Goal: Task Accomplishment & Management: Use online tool/utility

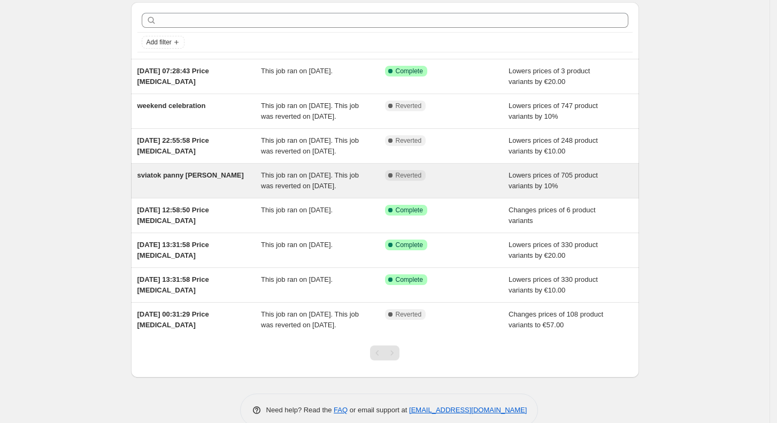
scroll to position [27, 0]
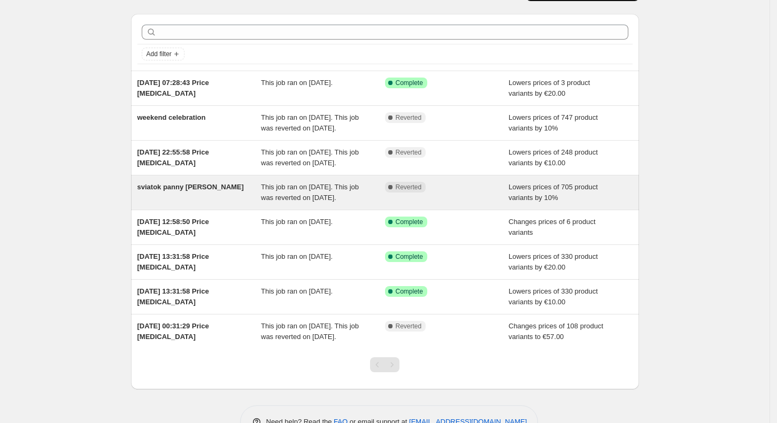
click at [333, 226] on span "This job ran on [DATE]." at bounding box center [297, 222] width 72 height 8
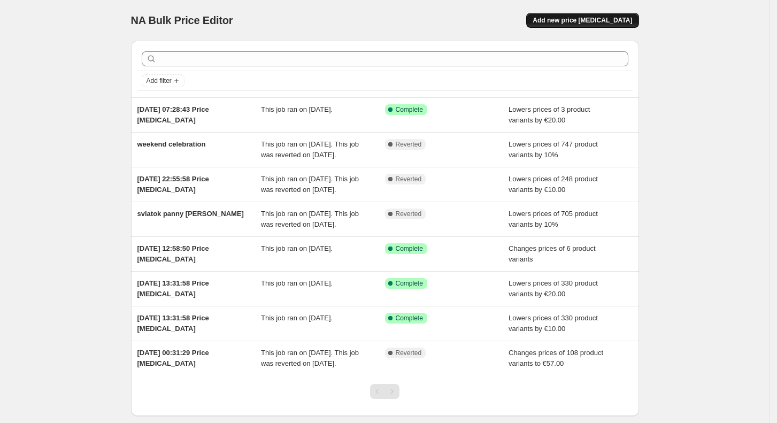
click at [577, 22] on span "Add new price [MEDICAL_DATA]" at bounding box center [583, 20] width 100 height 9
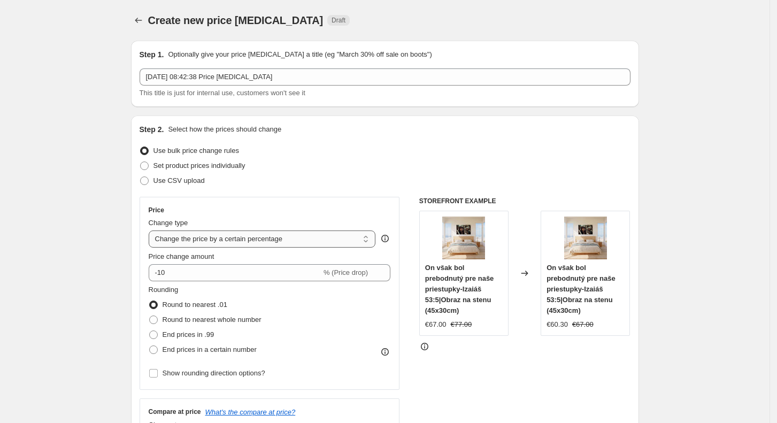
click at [228, 239] on select "Change the price to a certain amount Change the price by a certain amount Chang…" at bounding box center [262, 239] width 227 height 17
select select "to"
click at [152, 231] on select "Change the price to a certain amount Change the price by a certain amount Chang…" at bounding box center [262, 239] width 227 height 17
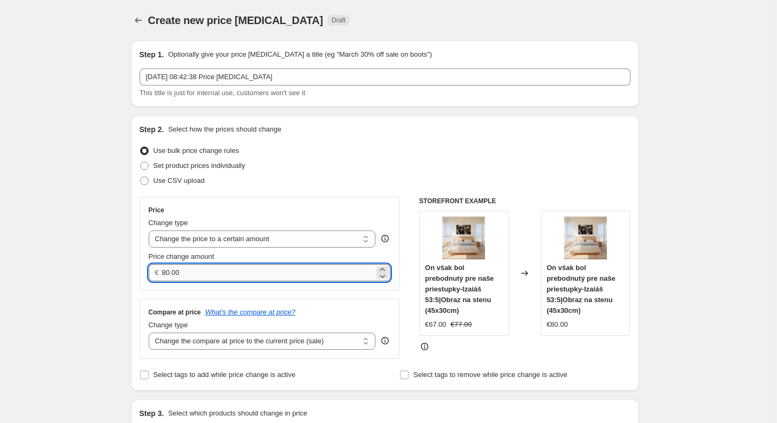
click at [219, 270] on input "80.00" at bounding box center [268, 272] width 212 height 17
type input "8"
type input "10.00"
click at [287, 236] on select "Change the price to a certain amount Change the price by a certain amount Chang…" at bounding box center [262, 239] width 227 height 17
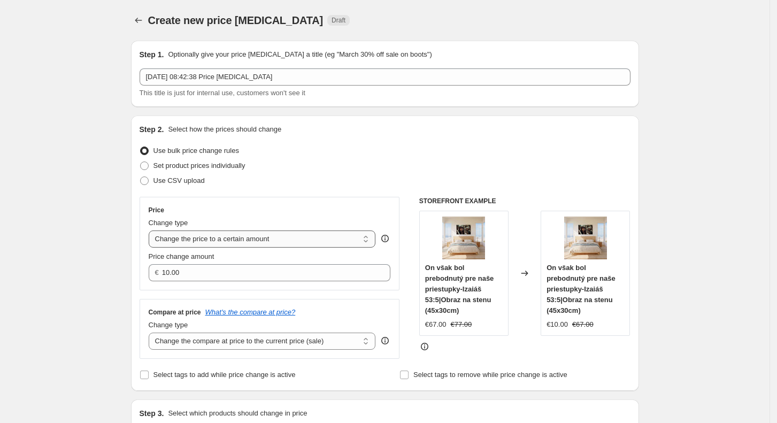
select select "by"
click at [152, 231] on select "Change the price to a certain amount Change the price by a certain amount Chang…" at bounding box center [262, 239] width 227 height 17
type input "-10.00"
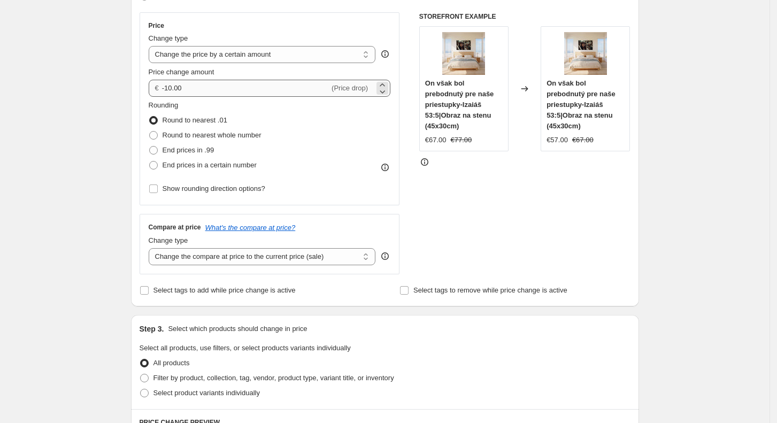
scroll to position [185, 0]
click at [249, 255] on select "Change the compare at price to the current price (sale) Change the compare at p…" at bounding box center [262, 256] width 227 height 17
select select "no_change"
click at [152, 248] on select "Change the compare at price to the current price (sale) Change the compare at p…" at bounding box center [262, 256] width 227 height 17
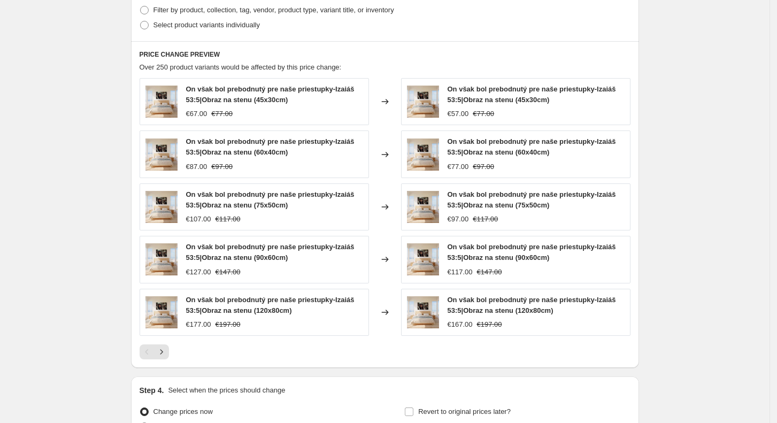
scroll to position [555, 0]
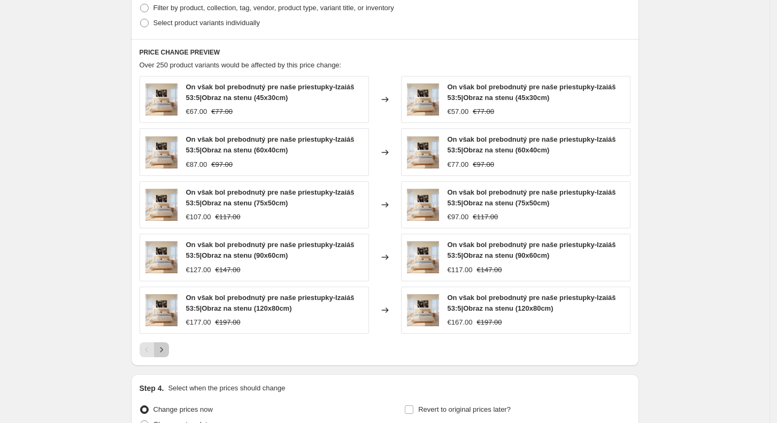
click at [166, 353] on icon "Next" at bounding box center [161, 350] width 11 height 11
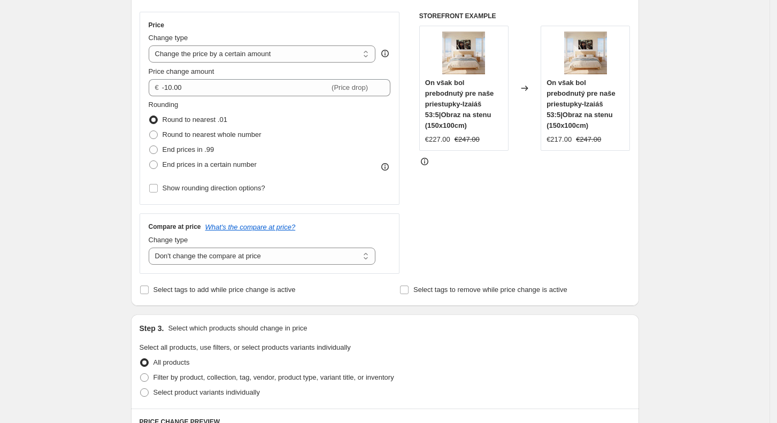
scroll to position [207, 0]
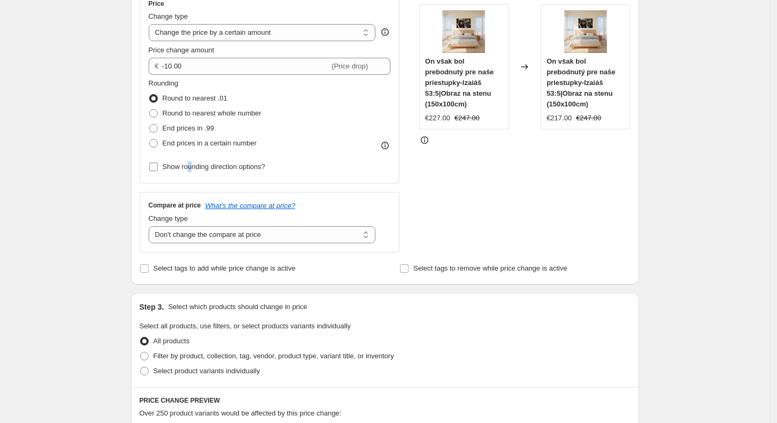
drag, startPoint x: 295, startPoint y: 247, endPoint x: 195, endPoint y: 170, distance: 126.3
click at [195, 170] on span "Show rounding direction options?" at bounding box center [214, 167] width 103 height 8
click at [173, 165] on span "Show rounding direction options?" at bounding box center [214, 167] width 103 height 8
click at [158, 165] on input "Show rounding direction options?" at bounding box center [153, 167] width 9 height 9
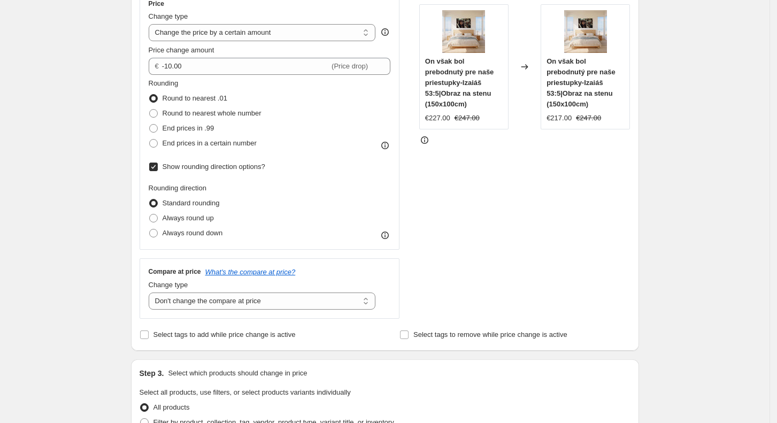
click at [173, 165] on span "Show rounding direction options?" at bounding box center [214, 167] width 103 height 8
click at [158, 165] on input "Show rounding direction options?" at bounding box center [153, 167] width 9 height 9
checkbox input "false"
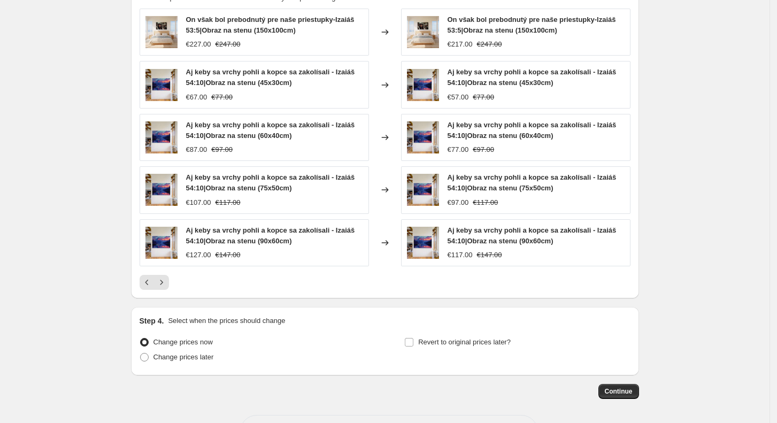
scroll to position [624, 0]
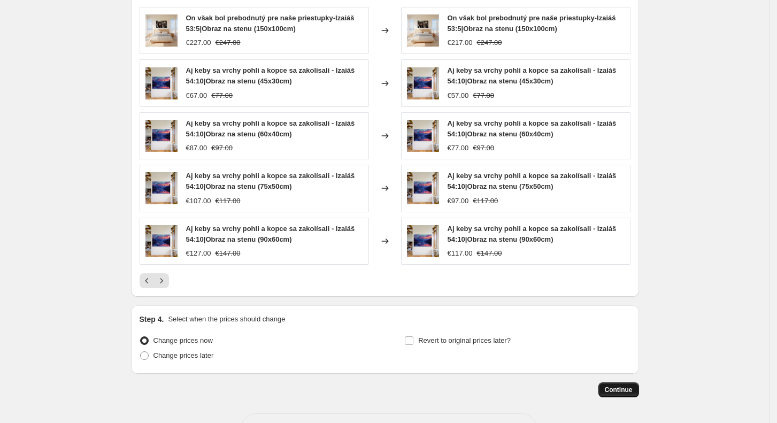
click at [614, 390] on span "Continue" at bounding box center [619, 390] width 28 height 9
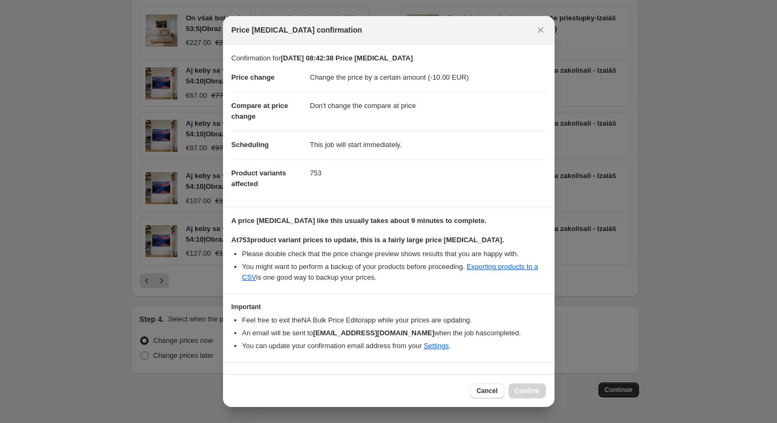
scroll to position [30, 0]
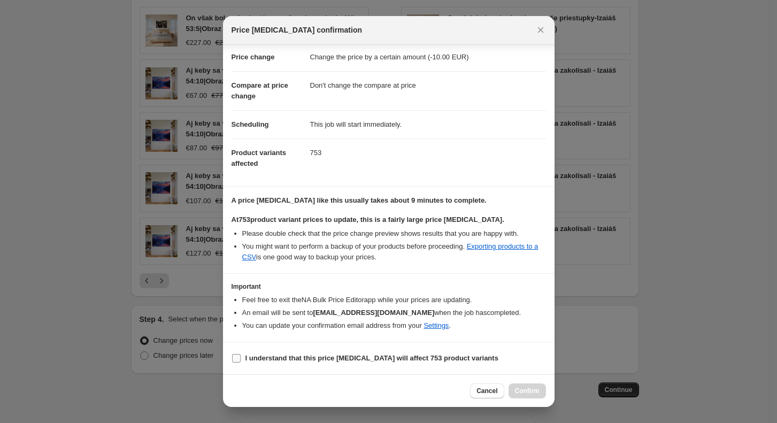
click at [267, 358] on b "I understand that this price [MEDICAL_DATA] will affect 753 product variants" at bounding box center [372, 358] width 253 height 8
click at [241, 358] on input "I understand that this price [MEDICAL_DATA] will affect 753 product variants" at bounding box center [236, 358] width 9 height 9
checkbox input "true"
click at [527, 386] on button "Confirm" at bounding box center [527, 391] width 37 height 15
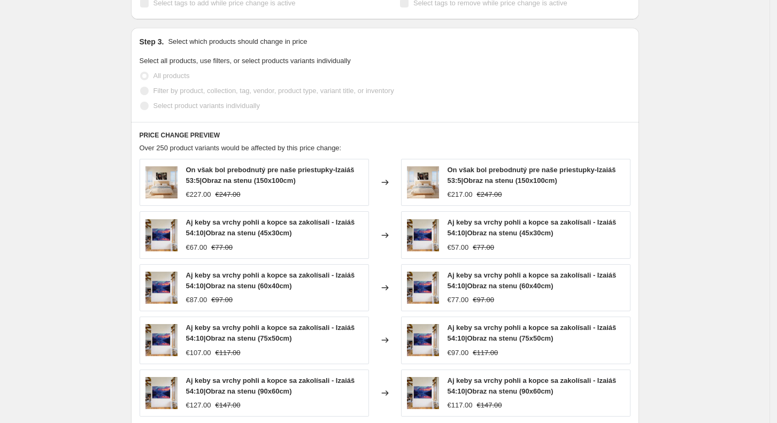
scroll to position [550, 0]
select select "by"
select select "no_change"
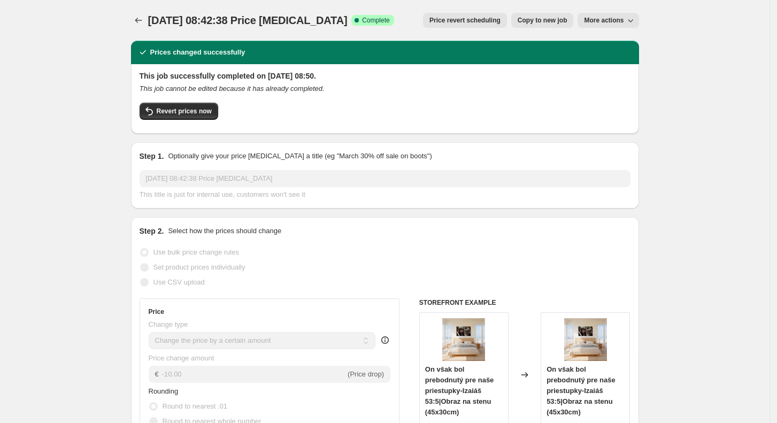
scroll to position [0, 0]
